Goal: Contribute content: Contribute content

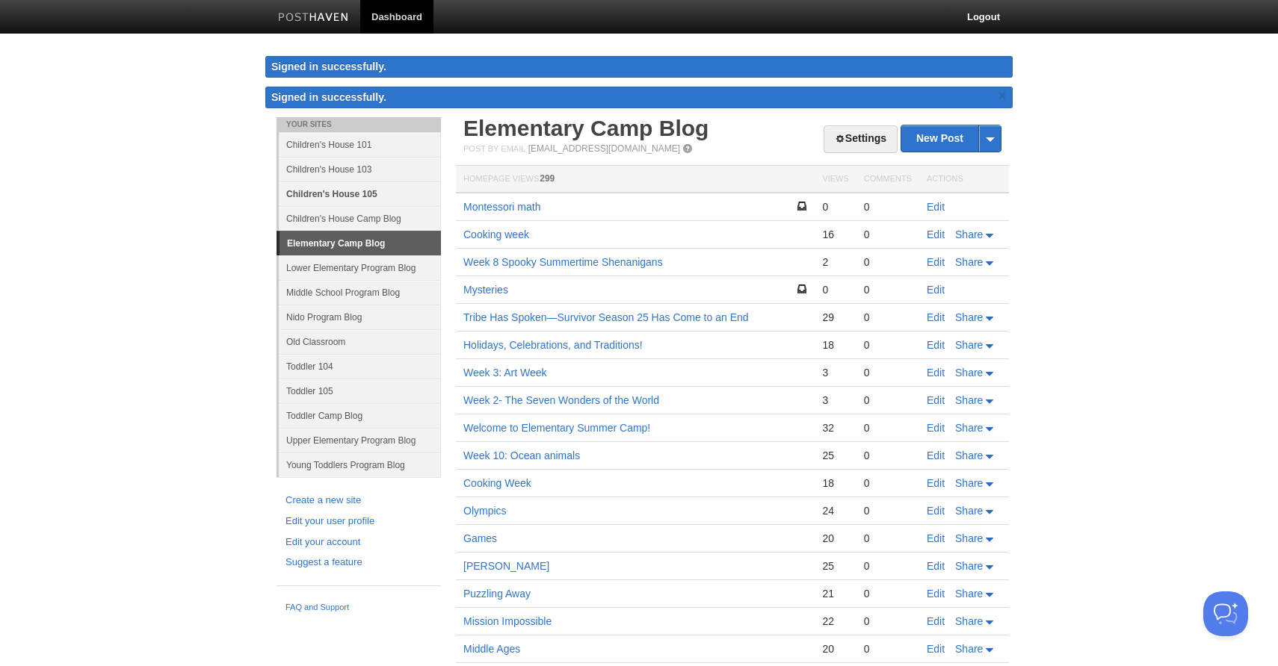
click at [353, 192] on link "Children's House 105" at bounding box center [360, 194] width 162 height 25
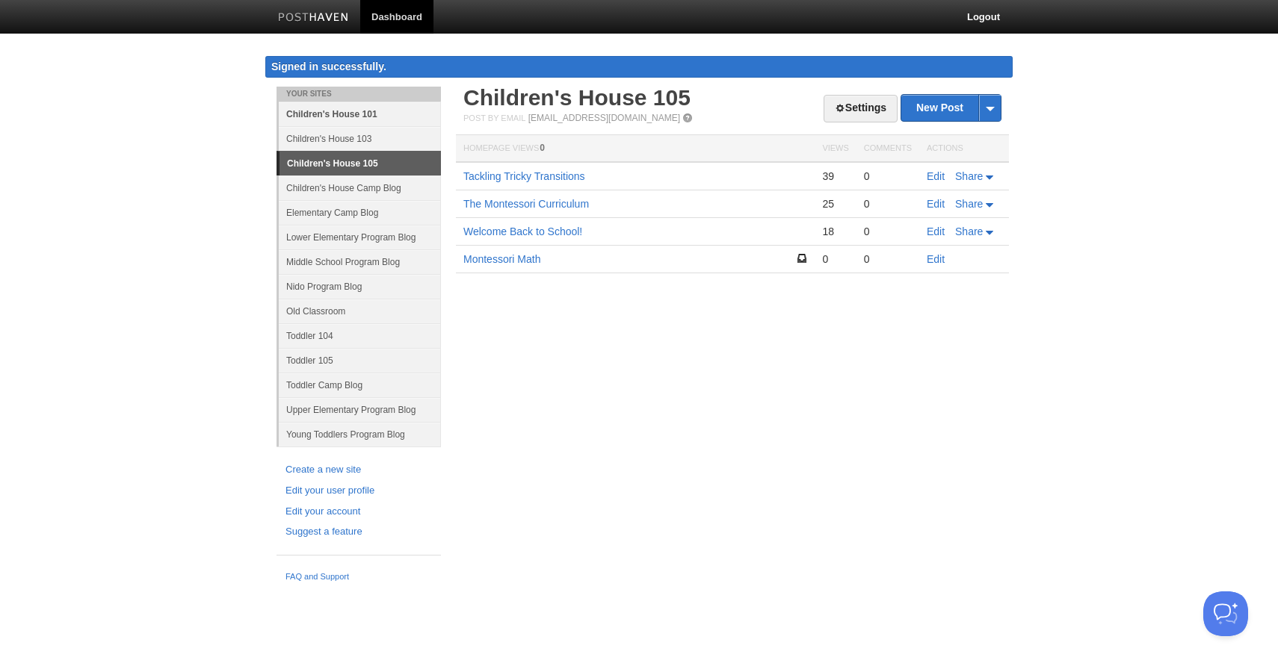
click at [323, 111] on link "Children's House 101" at bounding box center [360, 114] width 162 height 25
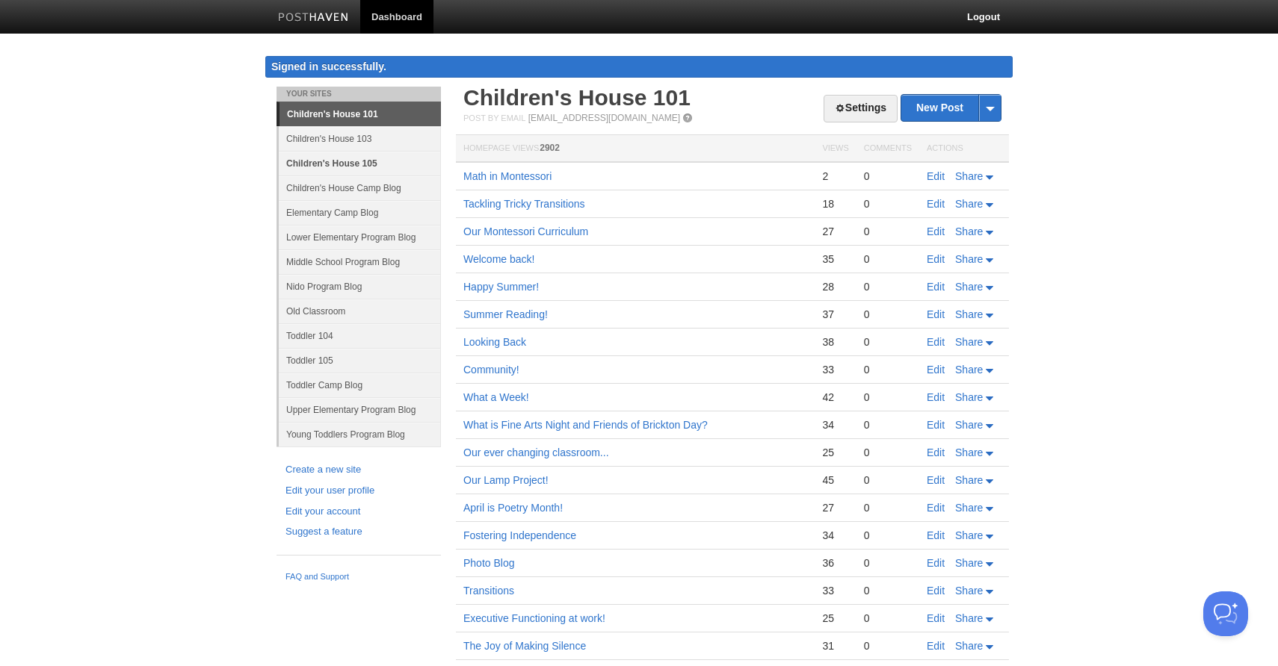
click at [317, 164] on link "Children's House 105" at bounding box center [360, 163] width 162 height 25
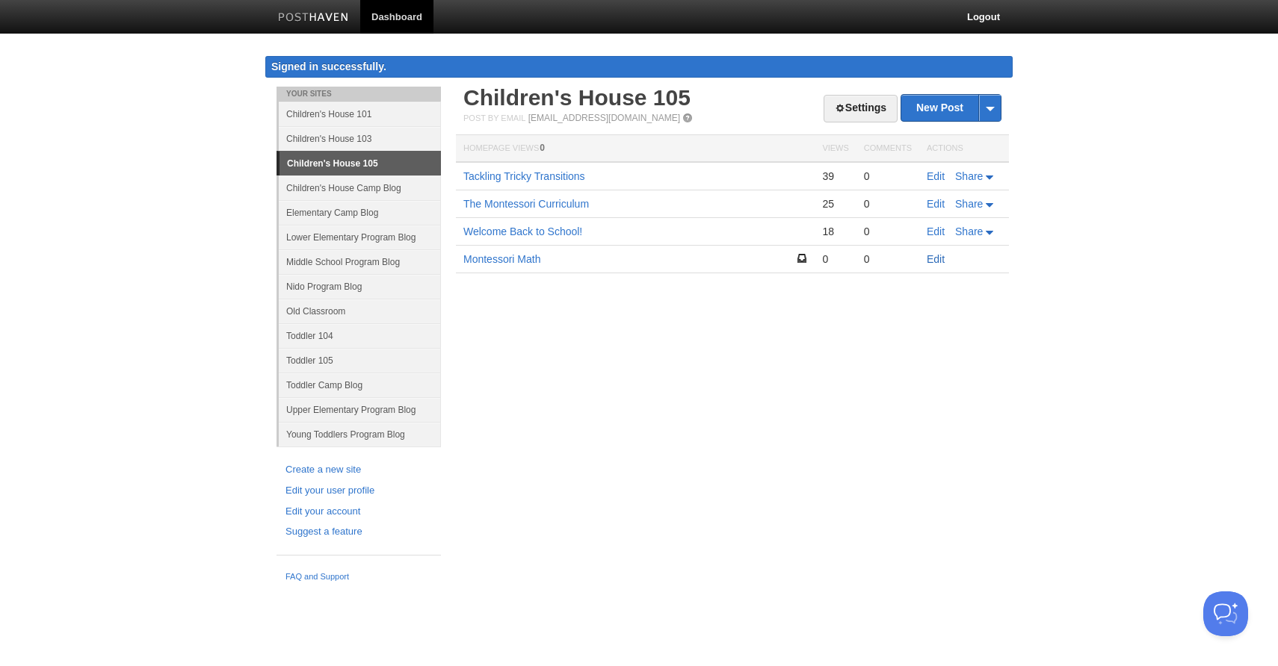
click at [936, 260] on link "Edit" at bounding box center [935, 259] width 18 height 12
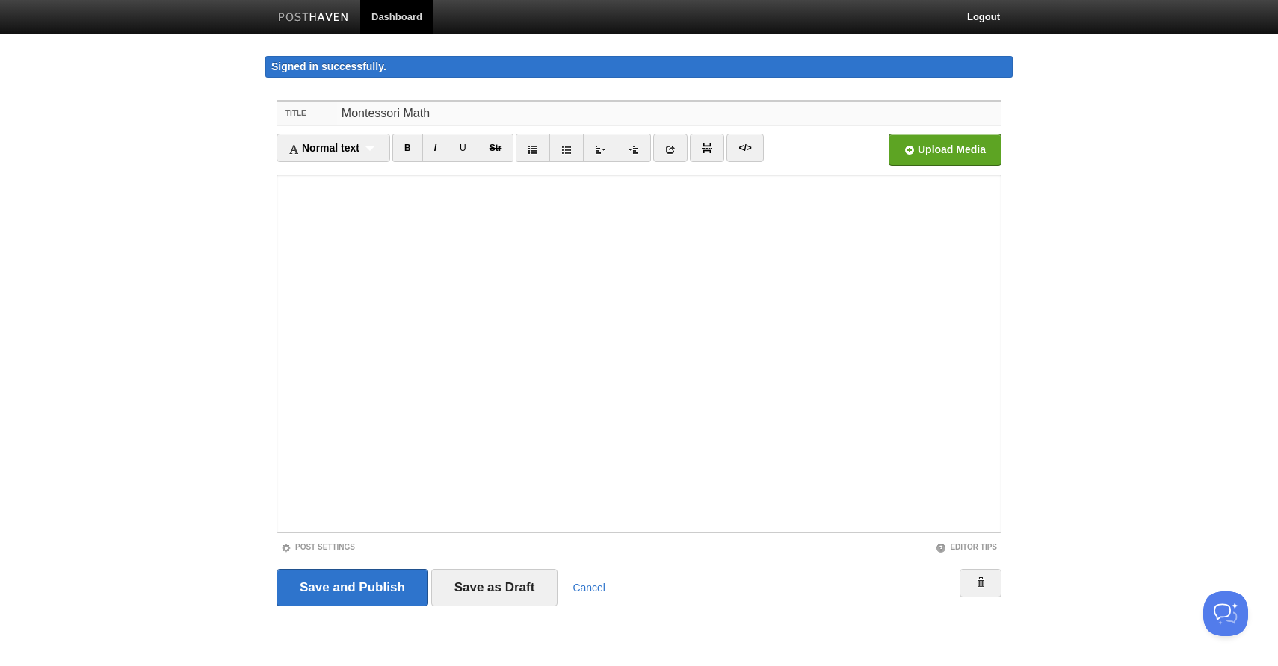
click at [457, 108] on input "Montessori Math" at bounding box center [669, 114] width 664 height 24
type input "M"
type input "Math in Montessori"
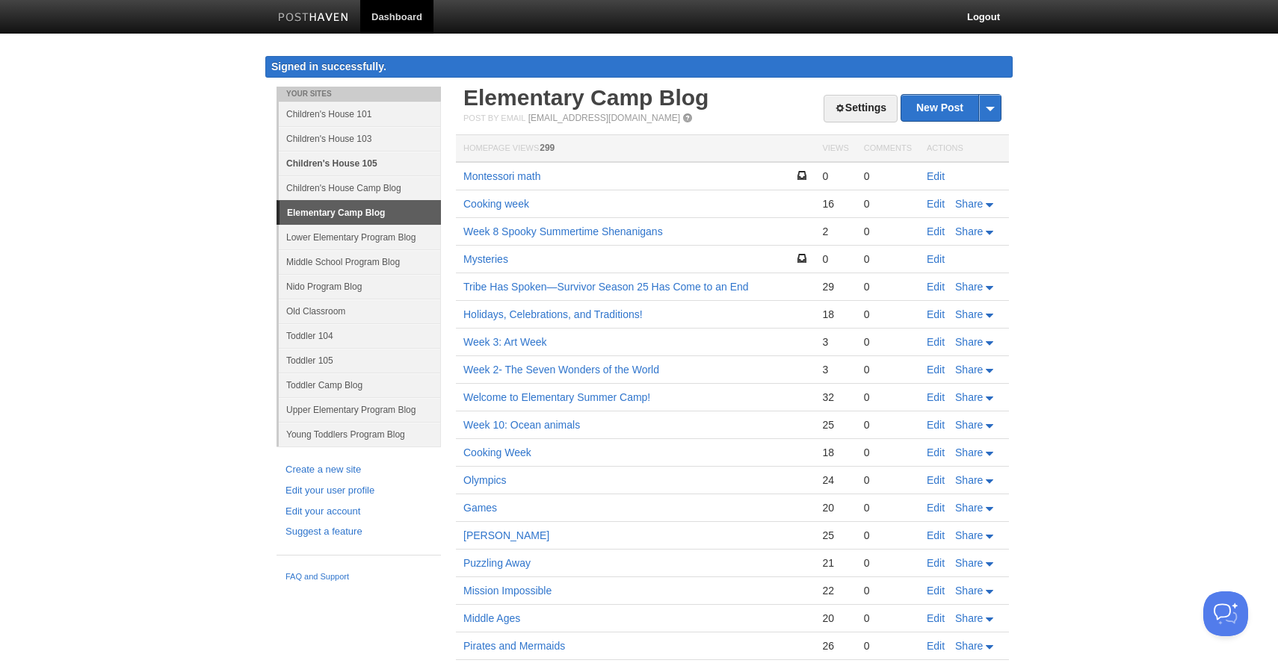
click at [354, 162] on link "Children's House 105" at bounding box center [360, 163] width 162 height 25
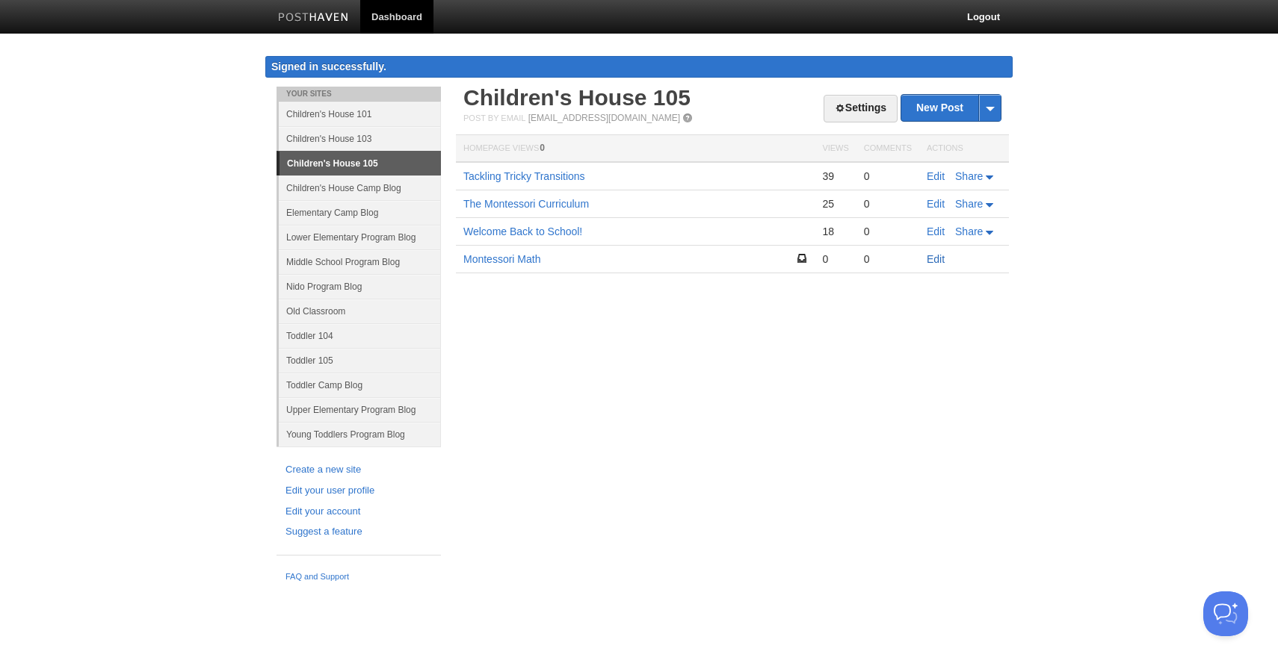
click at [938, 259] on link "Edit" at bounding box center [935, 259] width 18 height 12
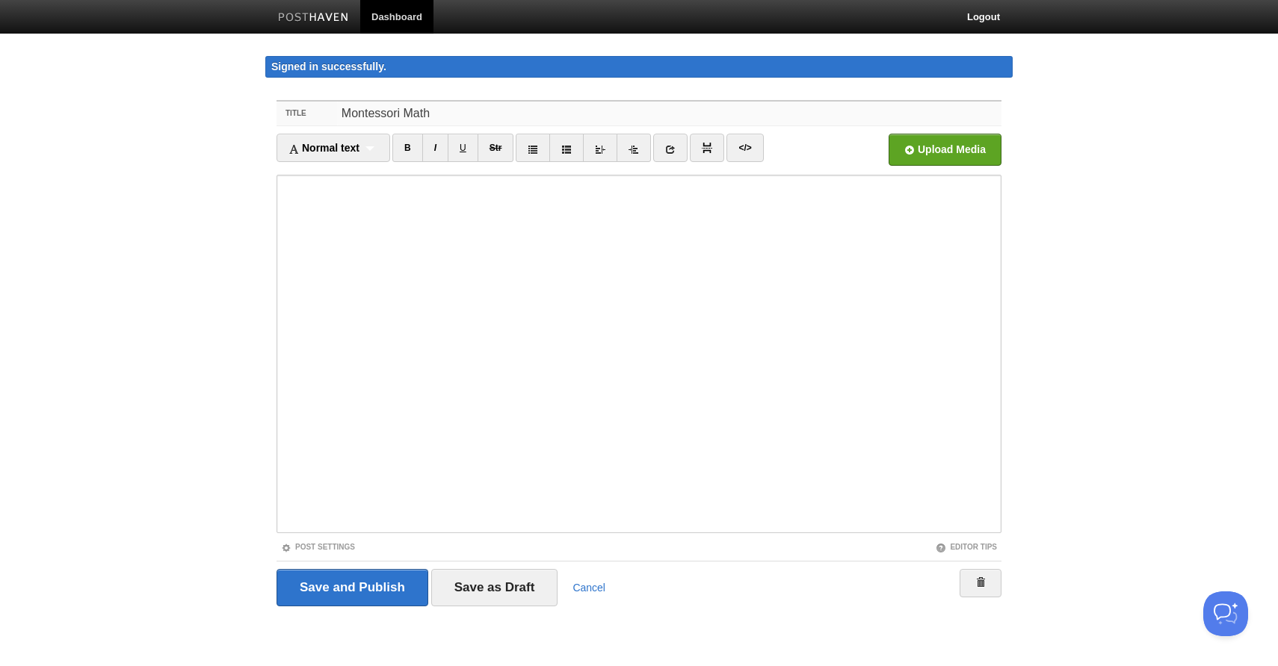
click at [434, 114] on input "Montessori Math" at bounding box center [669, 114] width 664 height 24
type input "M"
type input "Math in Montessori"
click at [488, 595] on input "Save as Draft" at bounding box center [494, 587] width 127 height 37
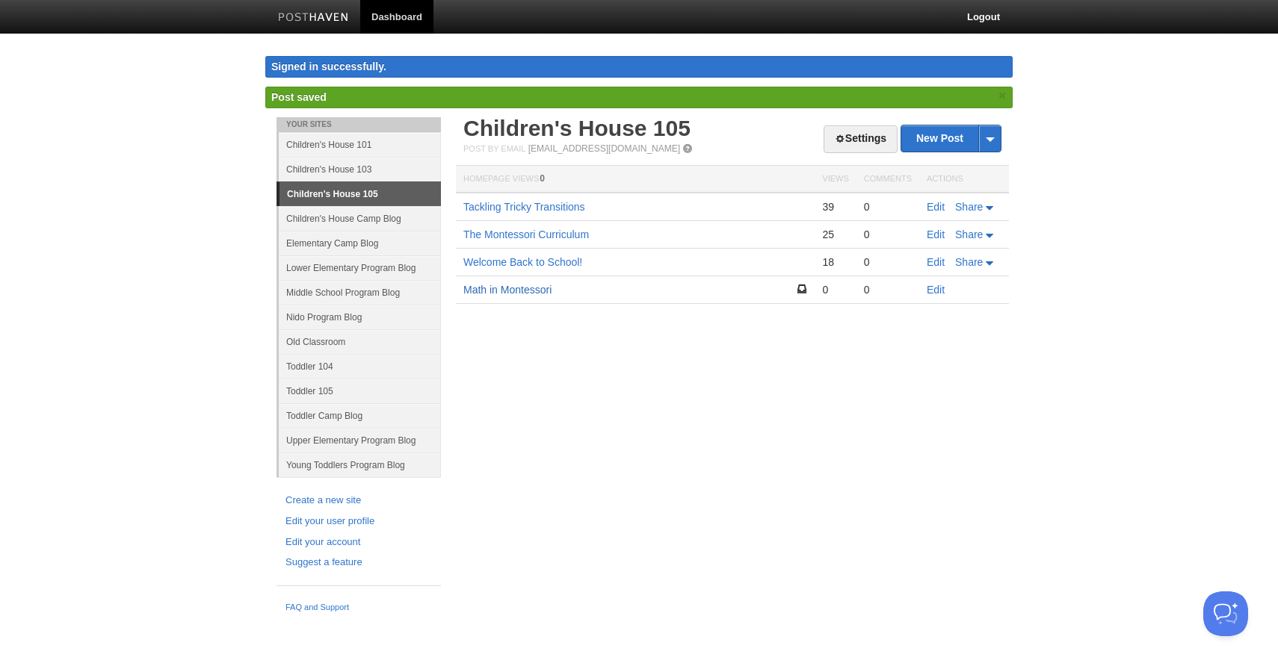
click at [506, 288] on link "Math in Montessori" at bounding box center [507, 290] width 88 height 12
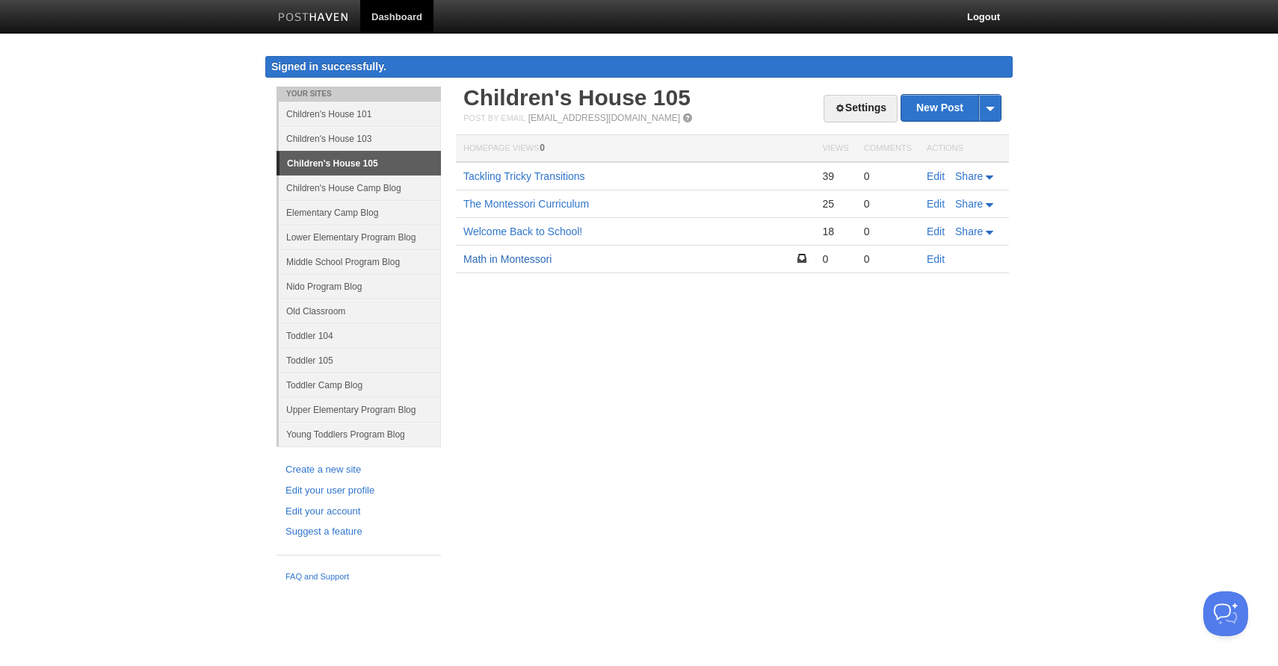
click at [513, 260] on link "Math in Montessori" at bounding box center [507, 259] width 88 height 12
click at [934, 261] on link "Edit" at bounding box center [935, 259] width 18 height 12
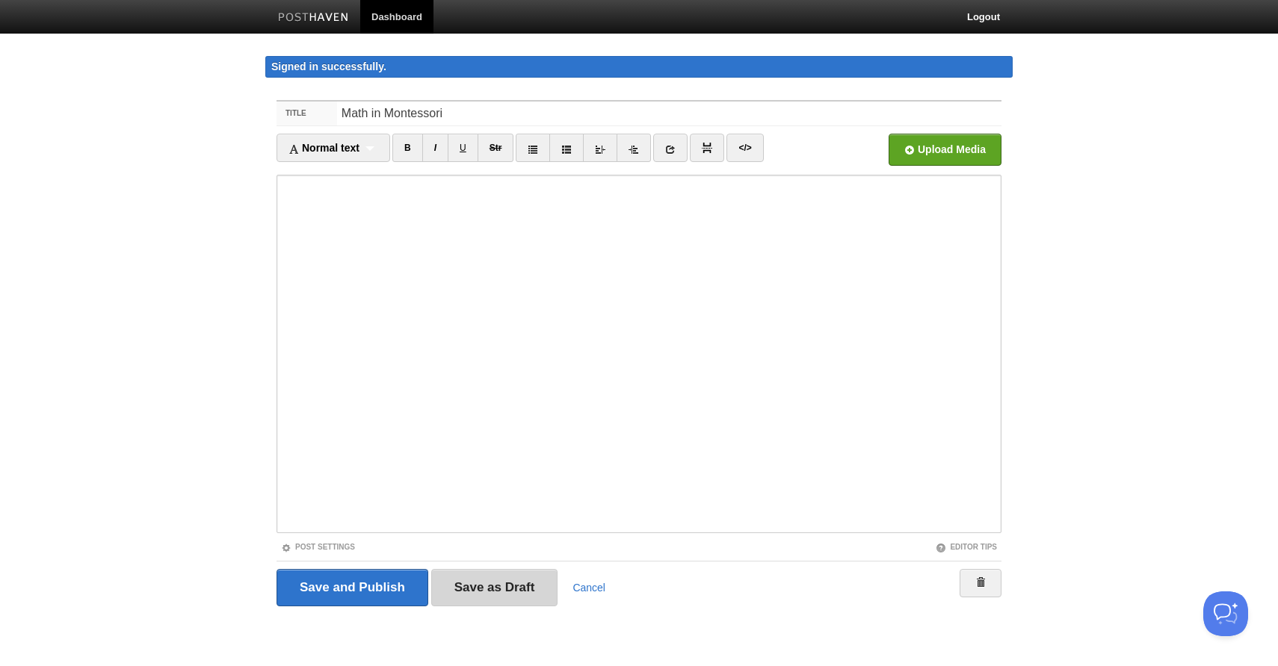
click at [494, 585] on input "Save as Draft" at bounding box center [494, 587] width 127 height 37
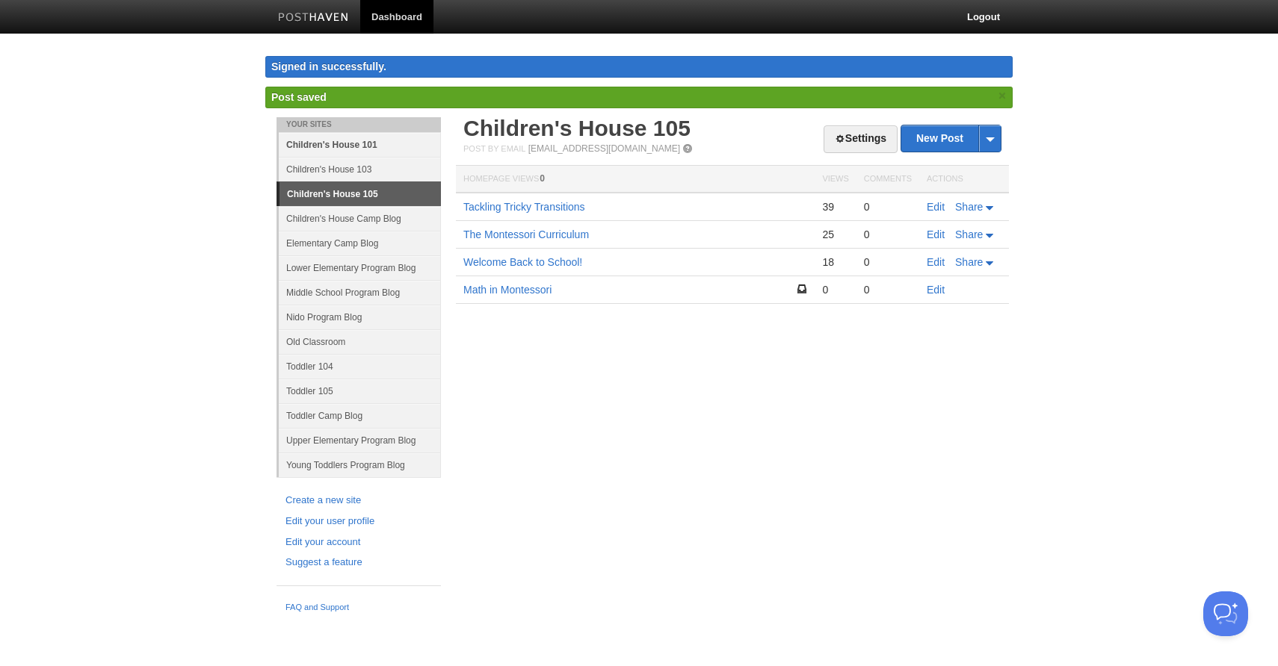
click at [332, 150] on link "Children's House 101" at bounding box center [360, 144] width 162 height 25
click at [332, 144] on link "Children's House 101" at bounding box center [360, 144] width 162 height 25
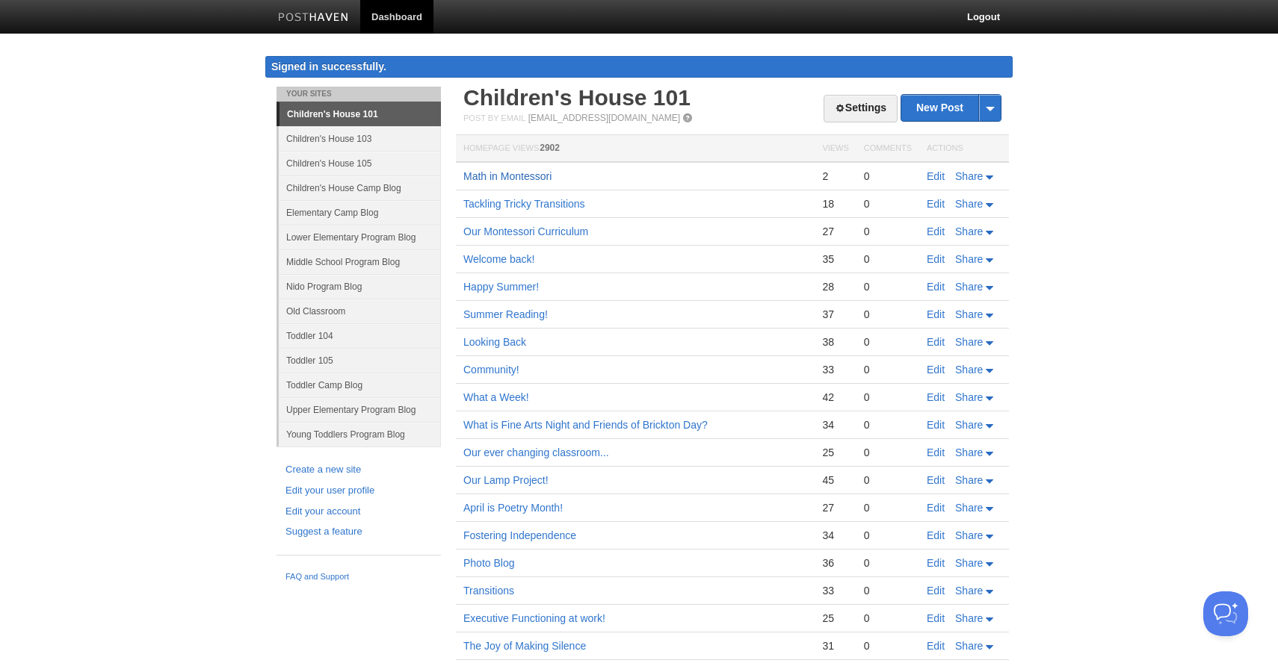
click at [526, 177] on link "Math in Montessori" at bounding box center [507, 176] width 88 height 12
click at [345, 161] on link "Children's House 105" at bounding box center [360, 163] width 162 height 25
click at [326, 162] on link "Children's House 105" at bounding box center [360, 163] width 162 height 25
click at [331, 166] on link "Children's House 105" at bounding box center [360, 163] width 162 height 25
click at [328, 137] on link "Children's House 103" at bounding box center [360, 138] width 162 height 25
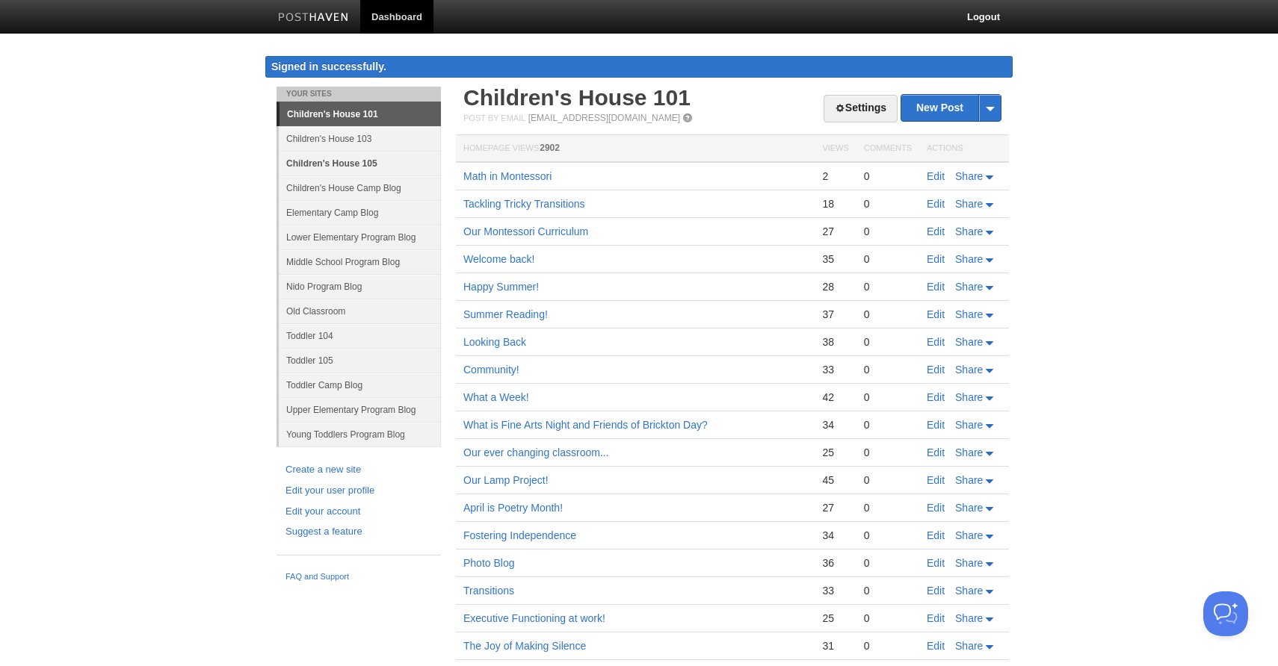
click at [324, 160] on link "Children's House 105" at bounding box center [360, 163] width 162 height 25
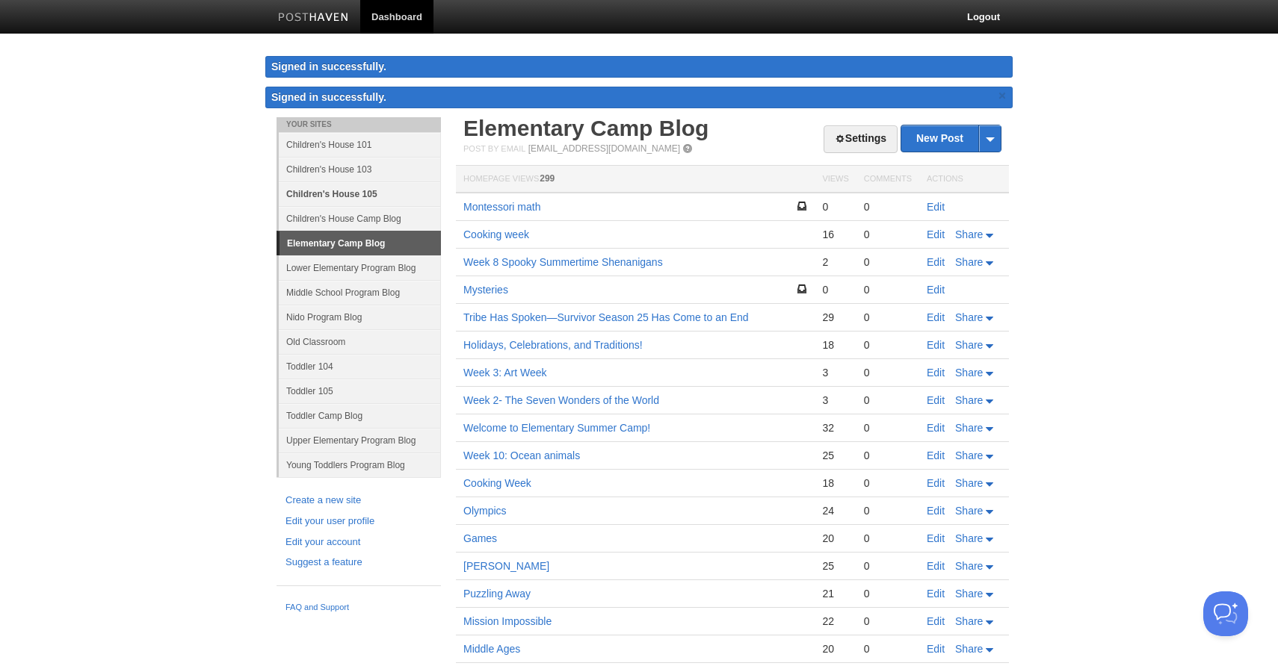
click at [337, 193] on link "Children's House 105" at bounding box center [360, 194] width 162 height 25
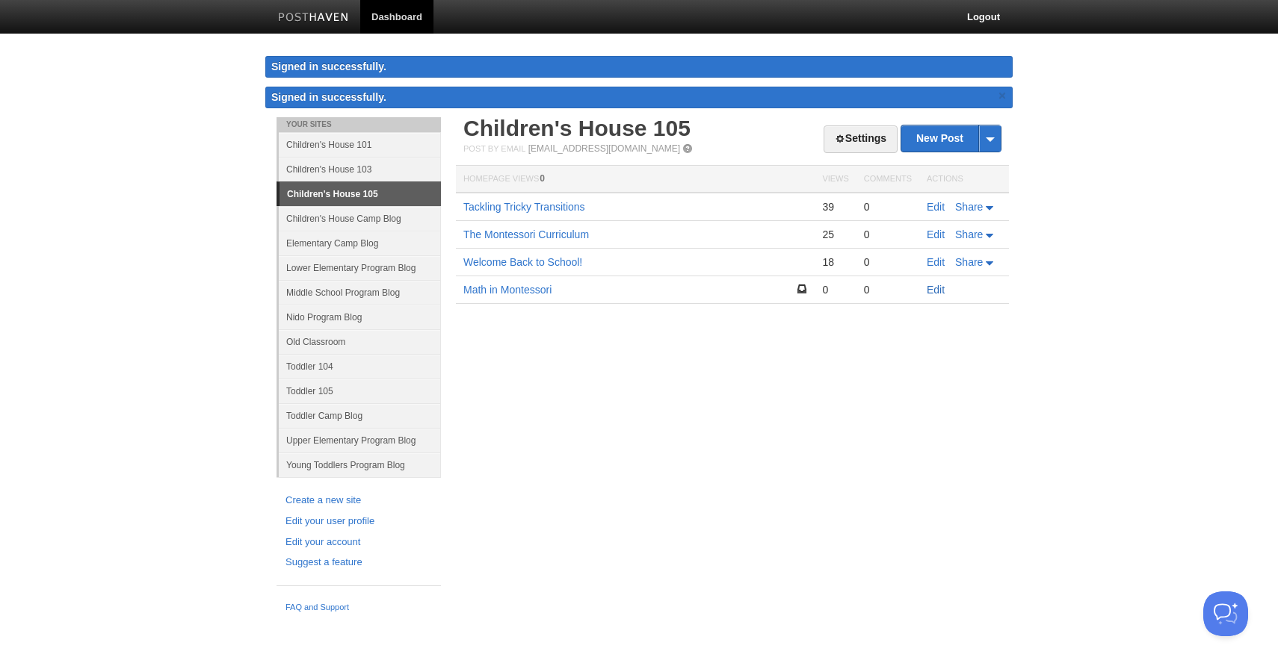
click at [937, 288] on link "Edit" at bounding box center [935, 290] width 18 height 12
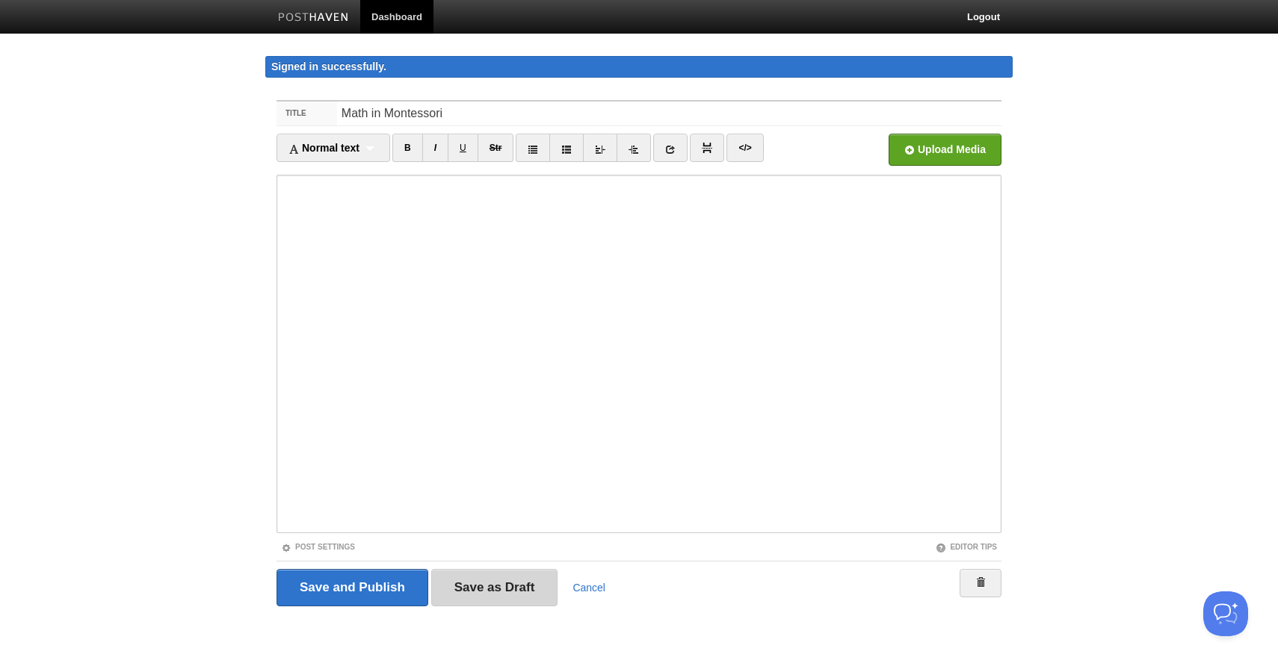
click at [472, 595] on input "Save as Draft" at bounding box center [494, 587] width 127 height 37
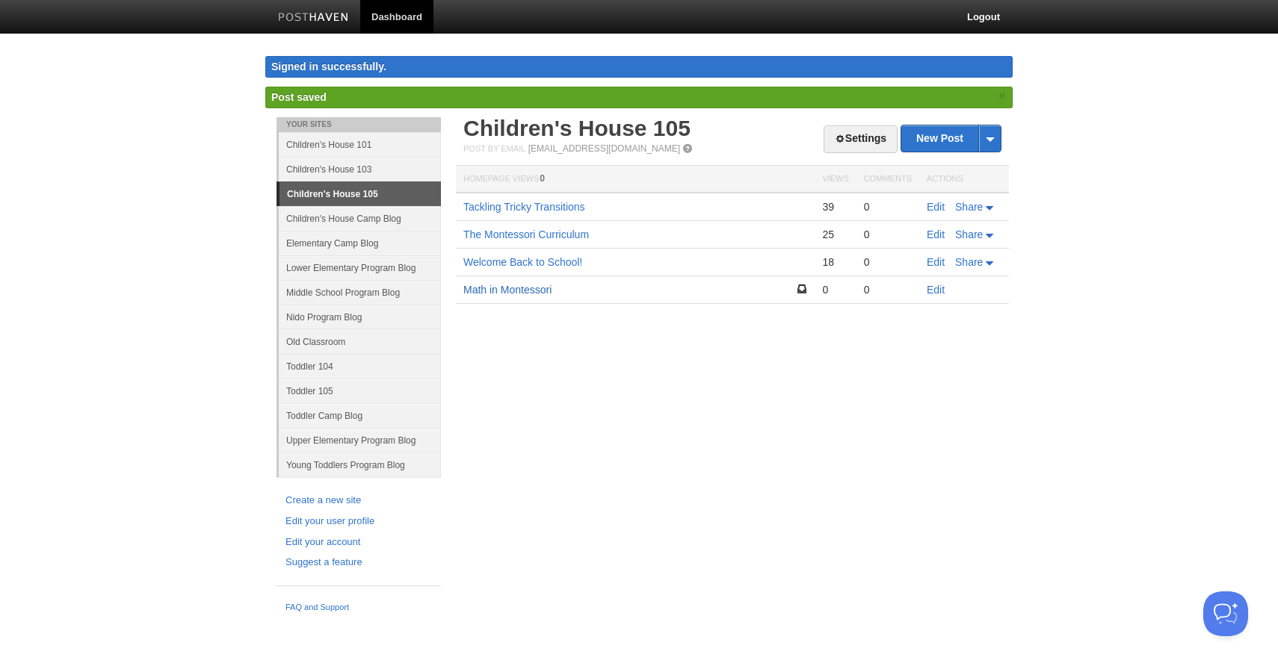
click at [516, 288] on link "Math in Montessori" at bounding box center [507, 290] width 88 height 12
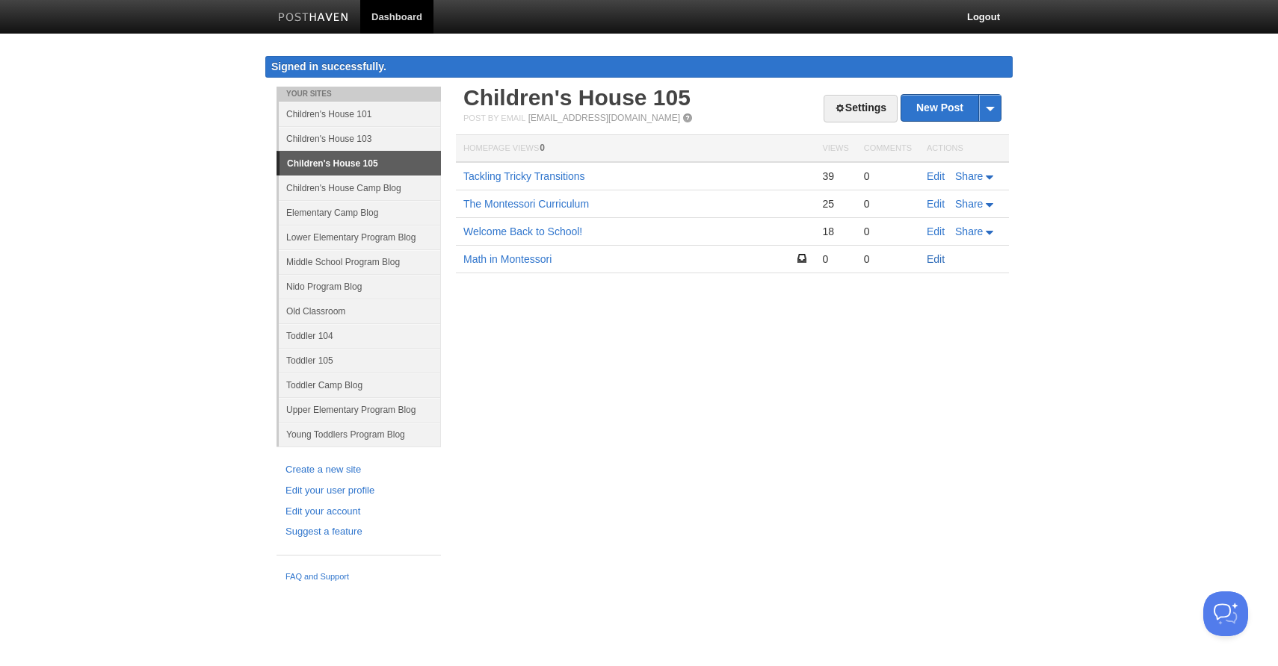
click at [932, 253] on link "Edit" at bounding box center [935, 259] width 18 height 12
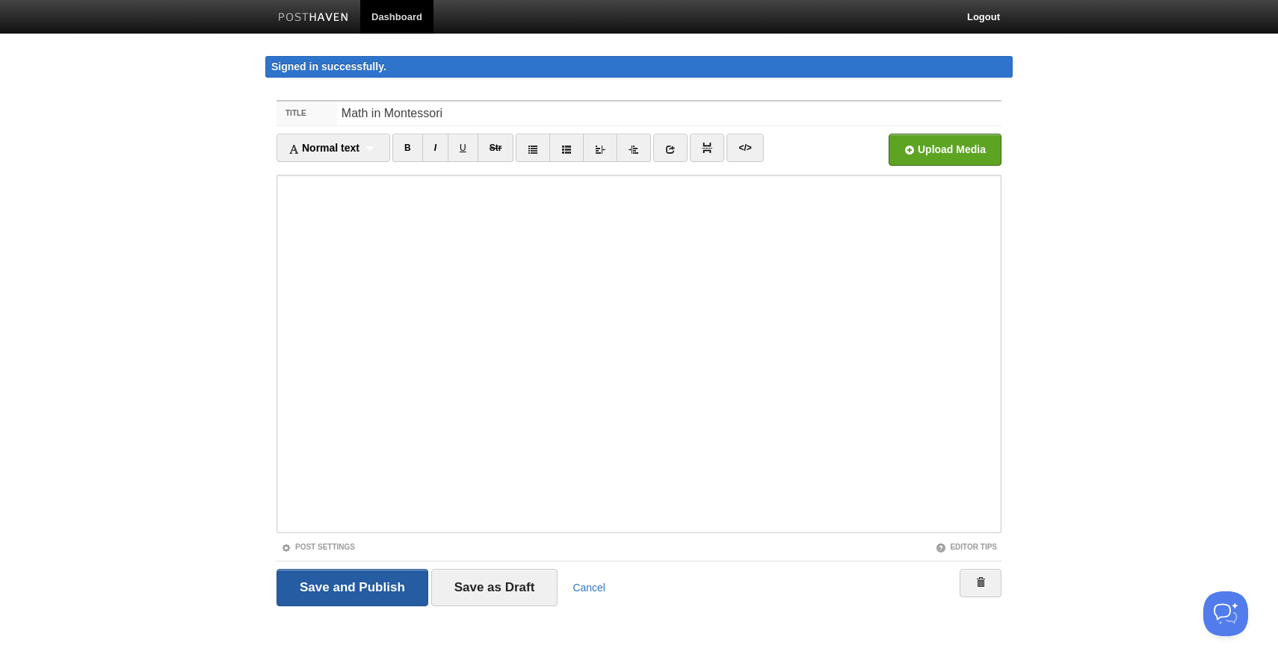
click at [367, 585] on input "Save and Publish" at bounding box center [352, 587] width 152 height 37
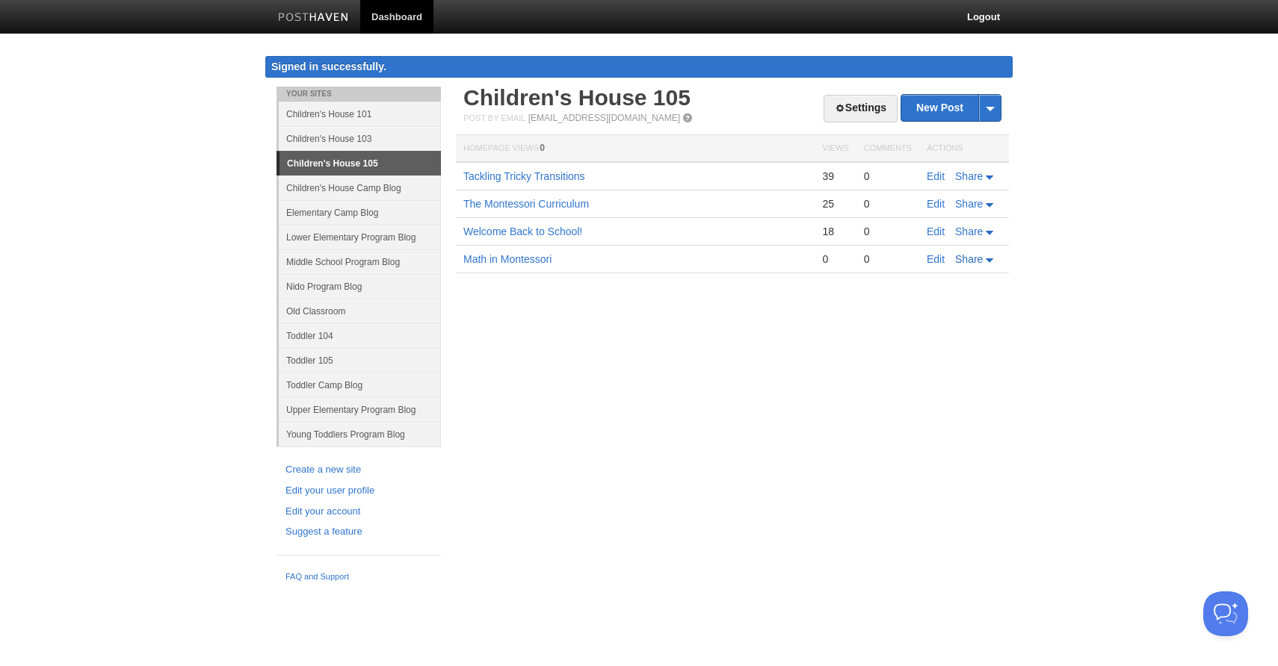
click at [970, 258] on span "Share" at bounding box center [969, 259] width 28 height 12
click at [851, 398] on div "Your Sites Children's House 101 Children's House 103 Children's House 105 Child…" at bounding box center [638, 338] width 747 height 503
click at [539, 259] on link "Math in Montessori" at bounding box center [507, 259] width 88 height 12
click at [506, 261] on link "Math in Montessori" at bounding box center [507, 259] width 88 height 12
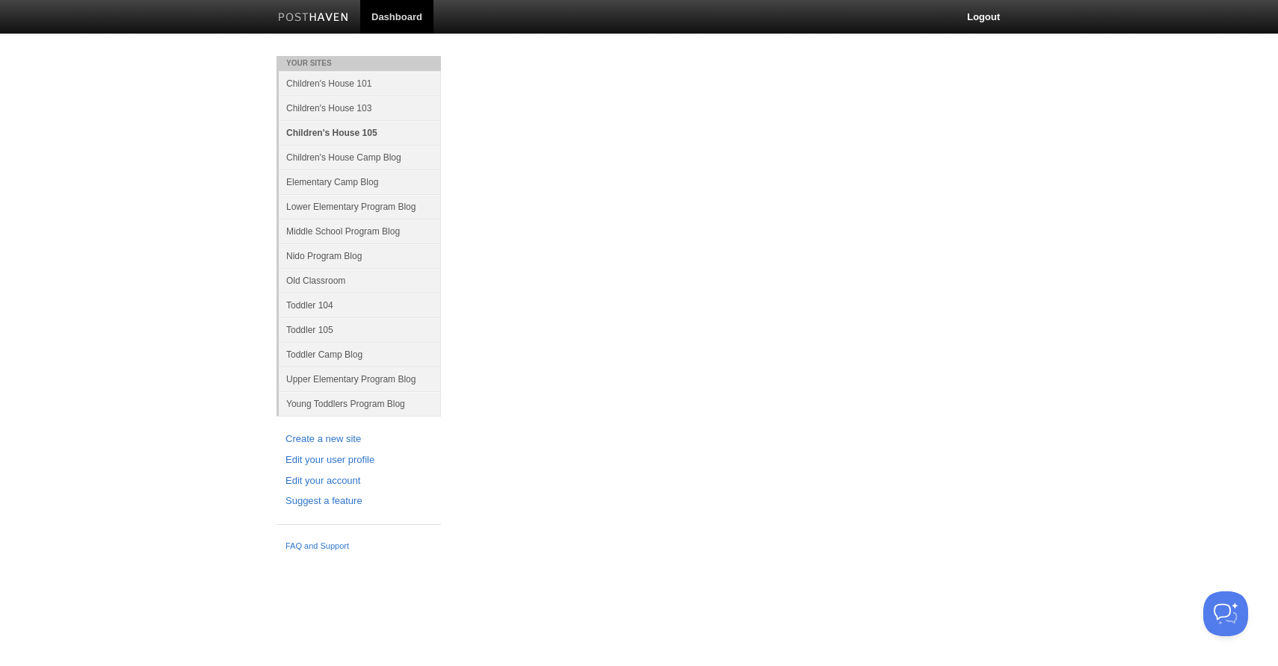
click at [347, 132] on link "Children's House 105" at bounding box center [360, 132] width 162 height 25
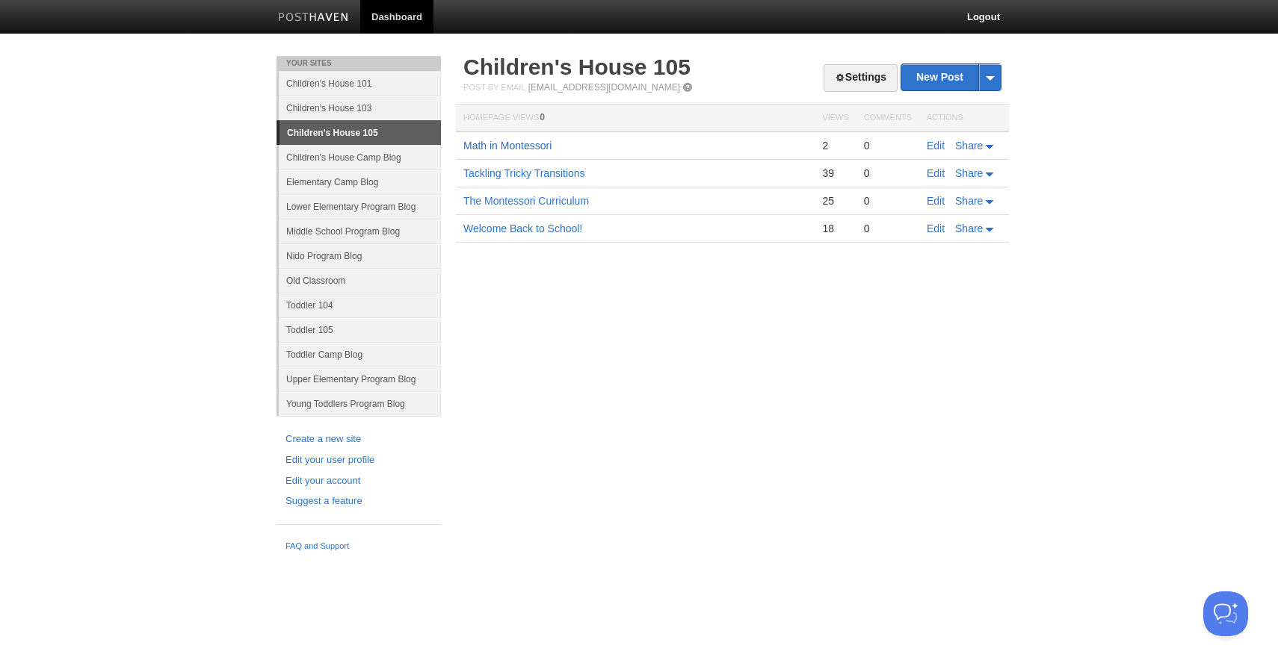
click at [507, 147] on link "Math in Montessori" at bounding box center [507, 146] width 88 height 12
